Goal: Navigation & Orientation: Find specific page/section

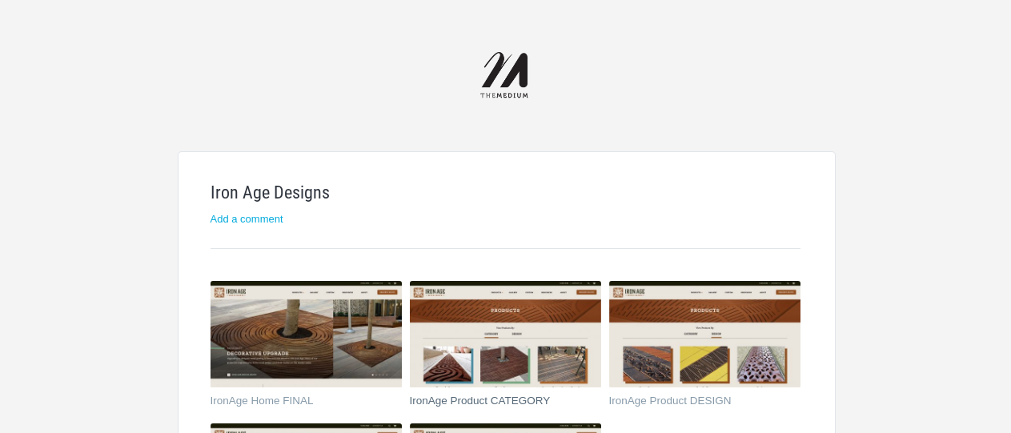
scroll to position [83, 0]
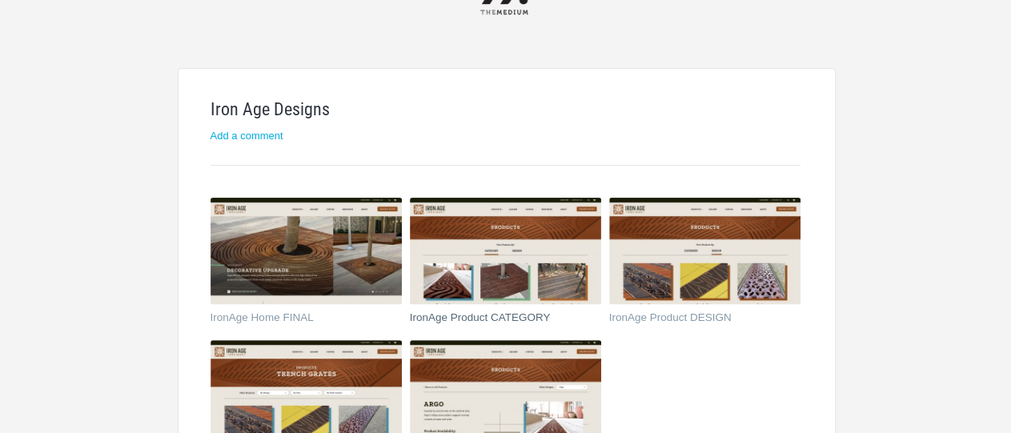
click at [516, 308] on li "IronAge Product CATEGORY" at bounding box center [505, 263] width 191 height 130
click at [526, 289] on img at bounding box center [505, 251] width 191 height 107
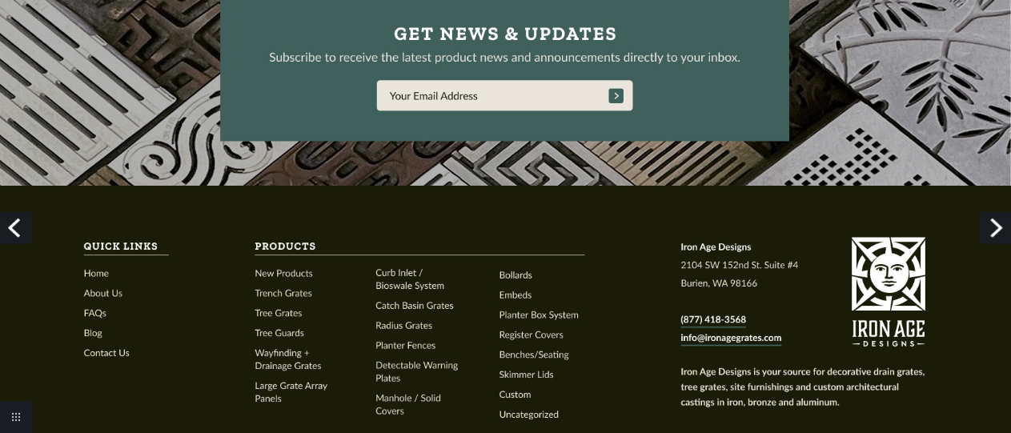
scroll to position [2413, 0]
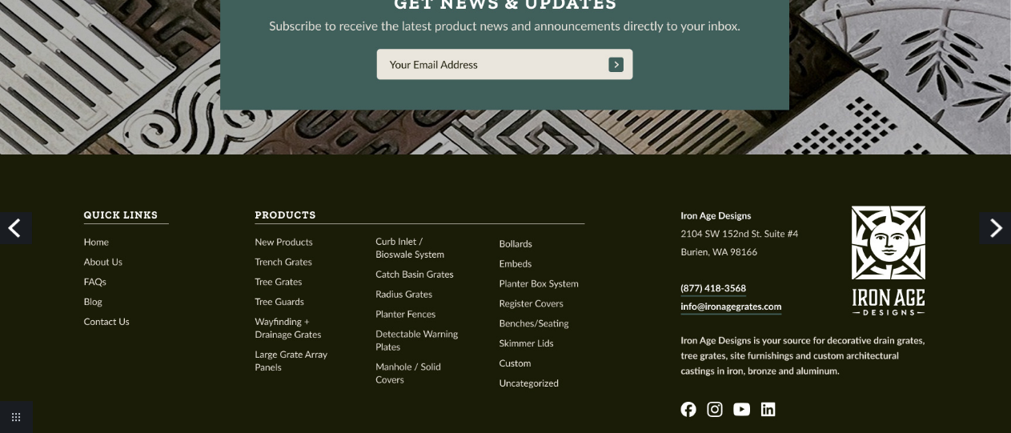
click at [983, 220] on link "Next" at bounding box center [995, 228] width 32 height 32
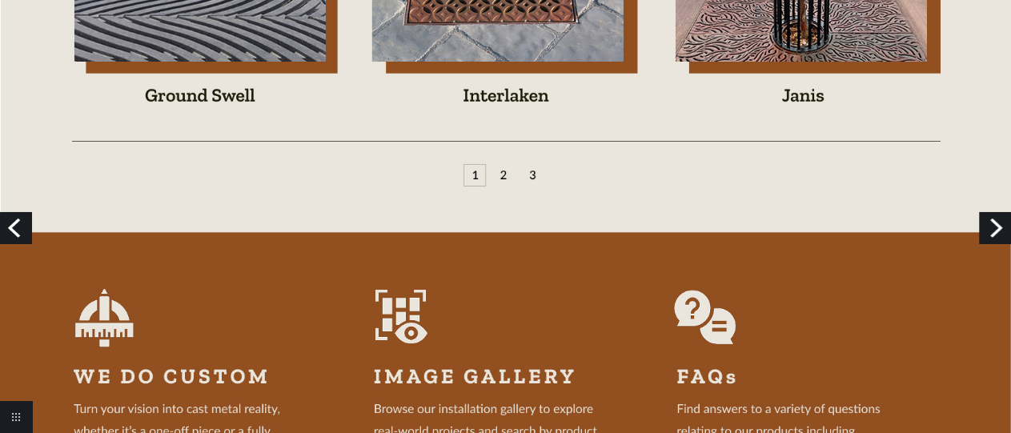
scroll to position [1831, 0]
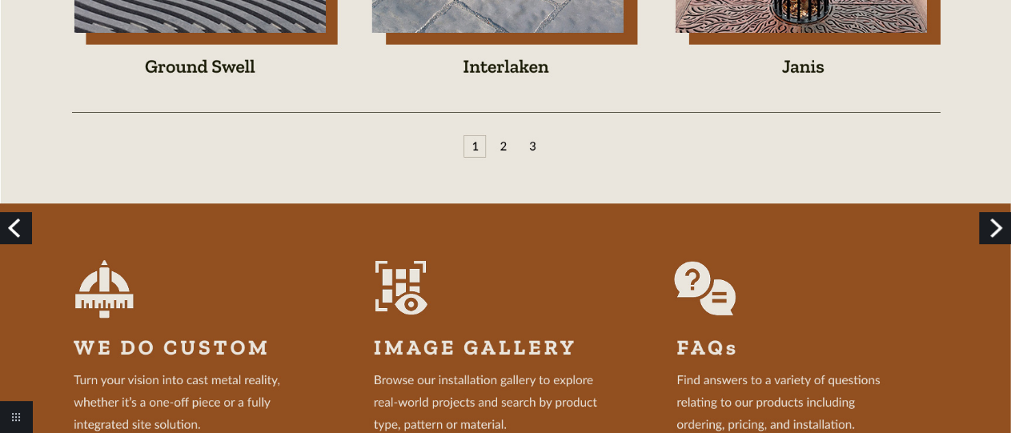
click at [1004, 224] on link "Next" at bounding box center [995, 228] width 32 height 32
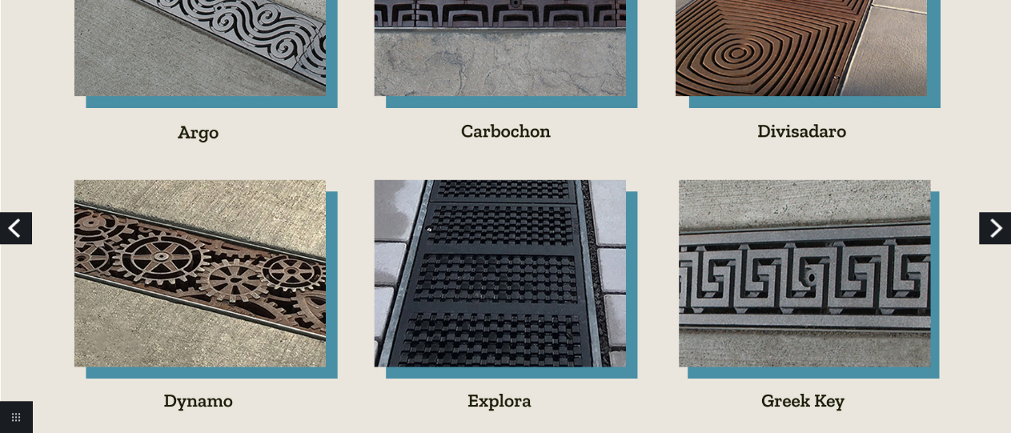
scroll to position [749, 0]
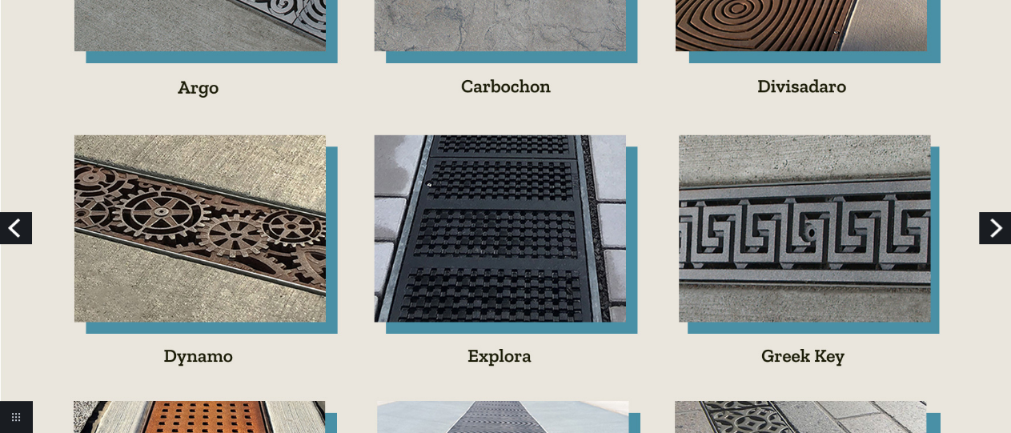
click at [987, 230] on link "Next" at bounding box center [995, 228] width 32 height 32
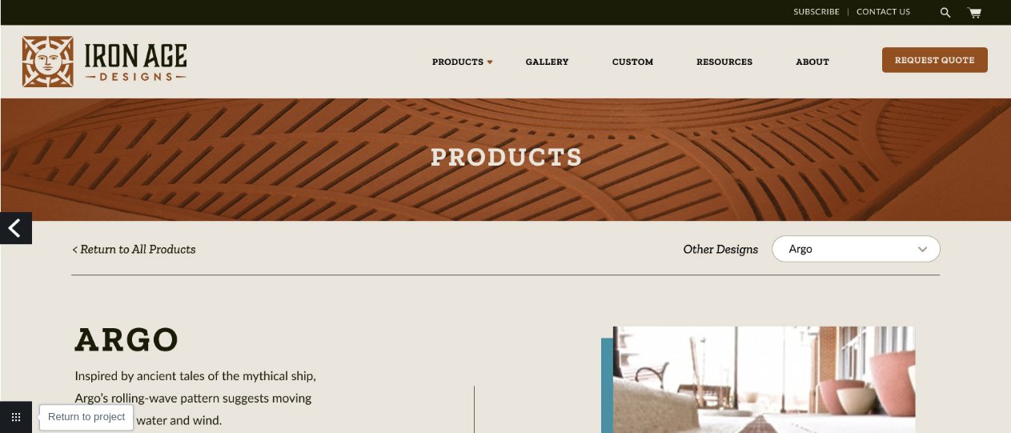
click at [11, 411] on link "Return to project" at bounding box center [16, 417] width 32 height 32
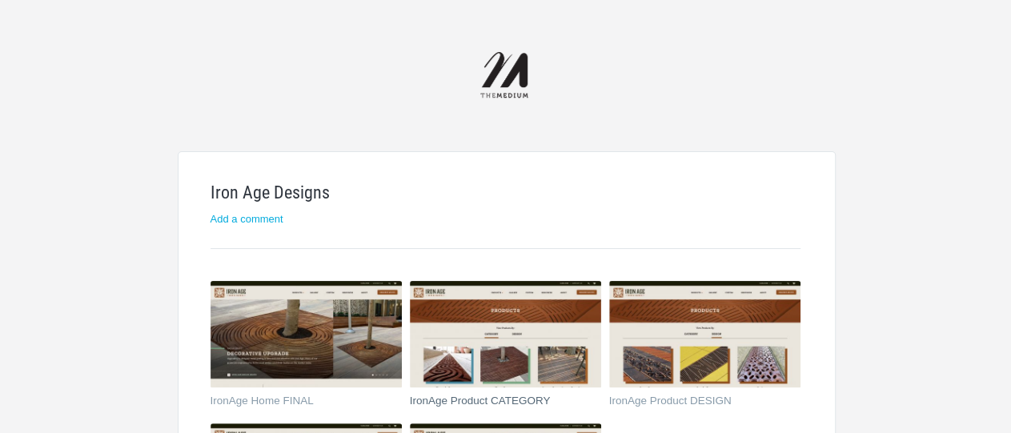
click at [542, 356] on img at bounding box center [505, 334] width 191 height 107
